Goal: Task Accomplishment & Management: Use online tool/utility

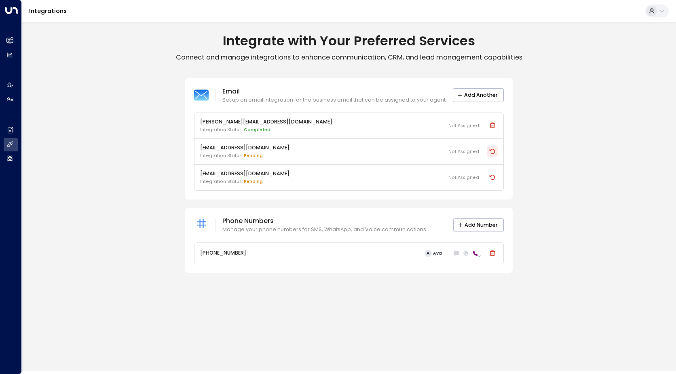
click at [495, 153] on icon at bounding box center [492, 151] width 6 height 6
click at [132, 165] on div "Email Set up an email integration for the business email that can be assigned t…" at bounding box center [349, 175] width 654 height 195
